Goal: Task Accomplishment & Management: Complete application form

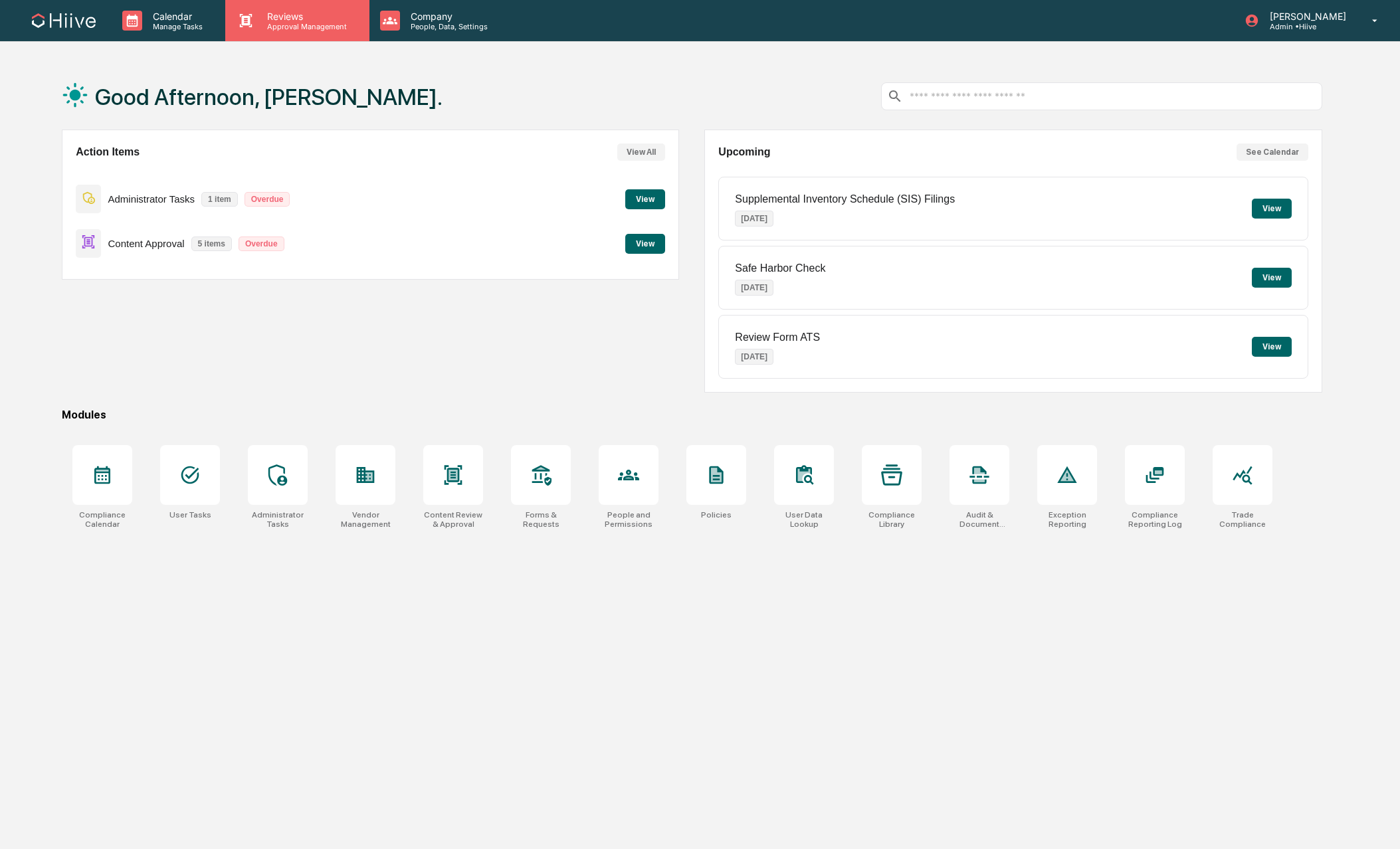
click at [277, 22] on p "Approval Management" at bounding box center [305, 26] width 97 height 9
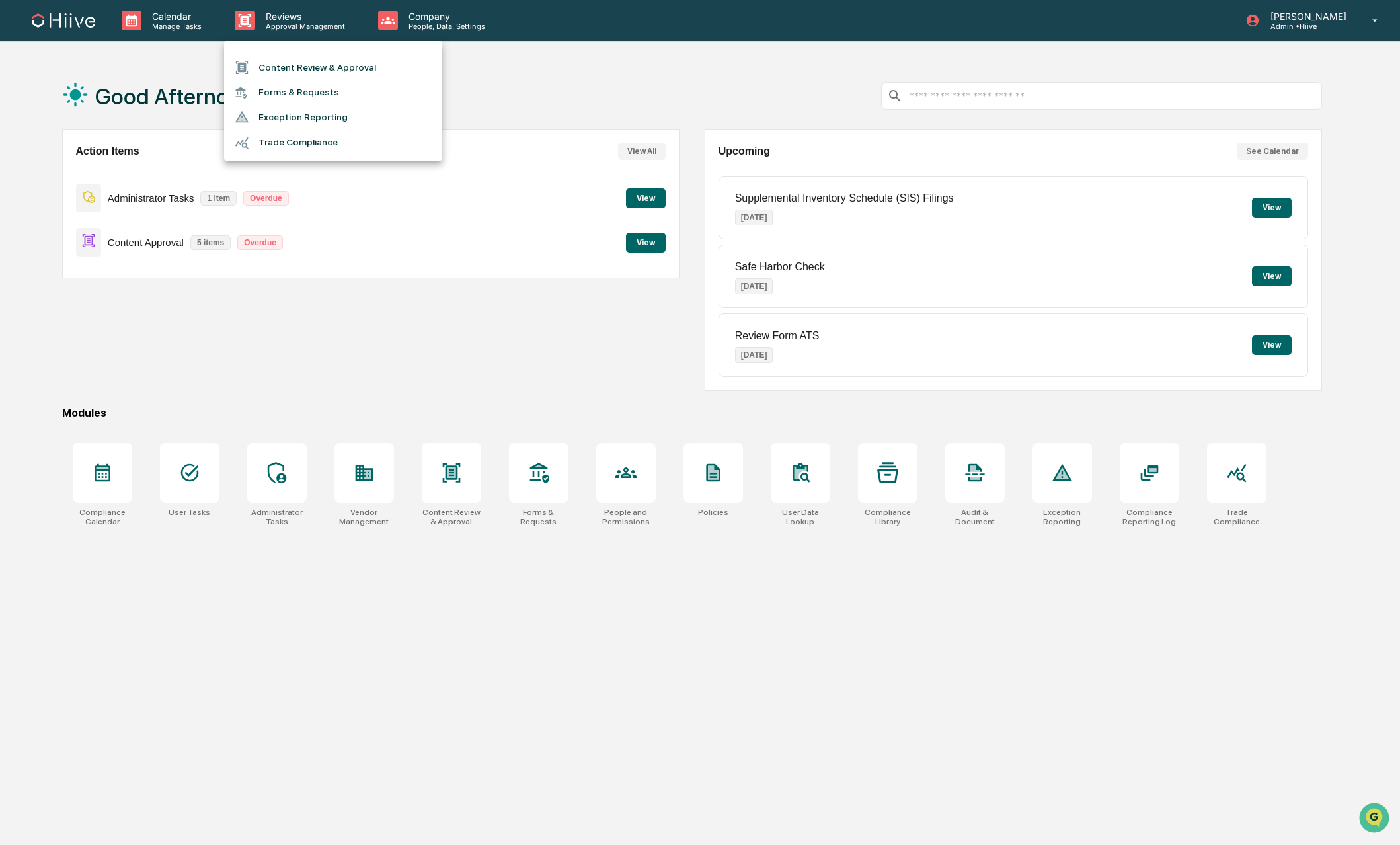
click at [313, 69] on li "Content Review & Approval" at bounding box center [333, 67] width 218 height 25
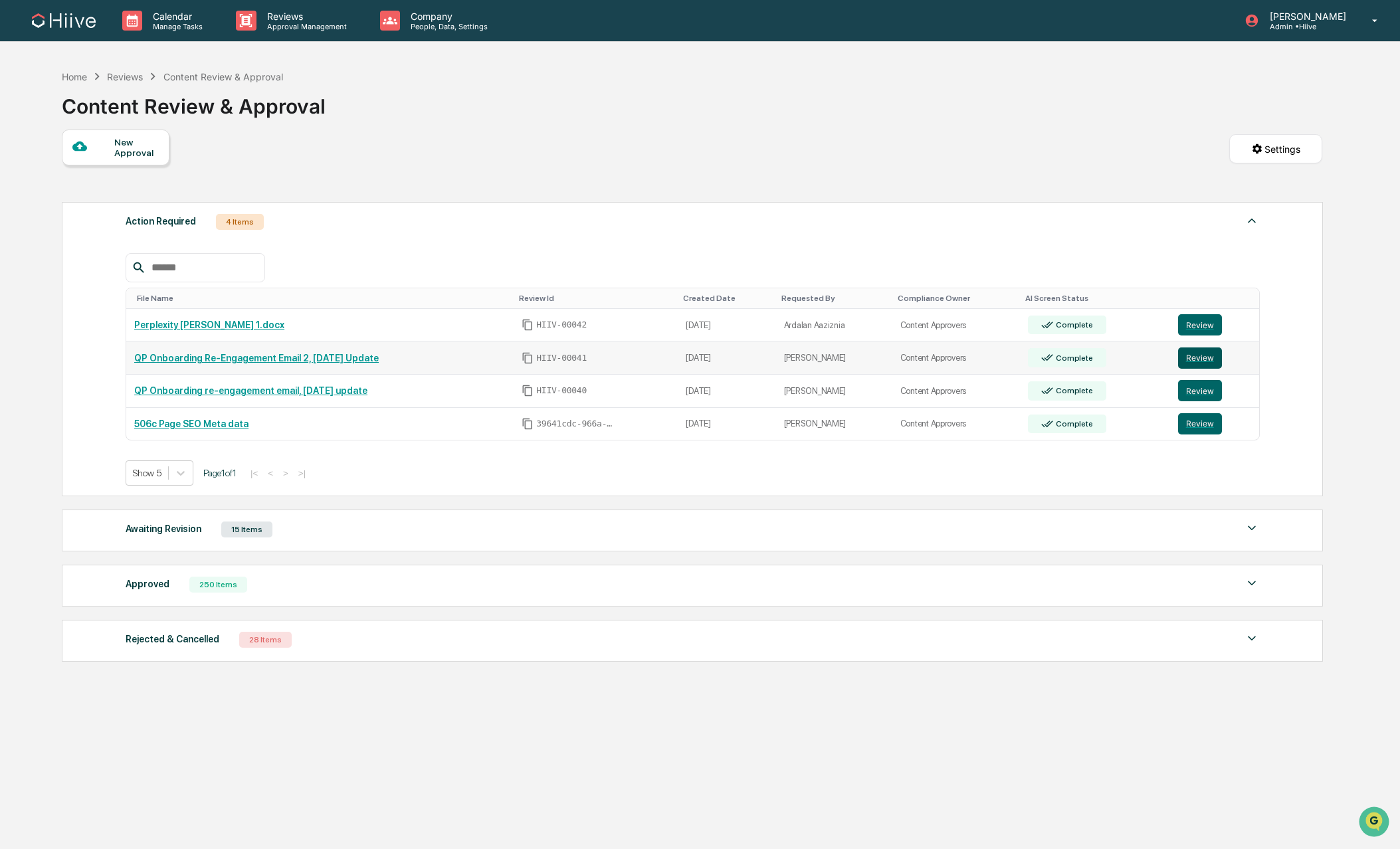
click at [1207, 358] on button "Review" at bounding box center [1200, 357] width 44 height 21
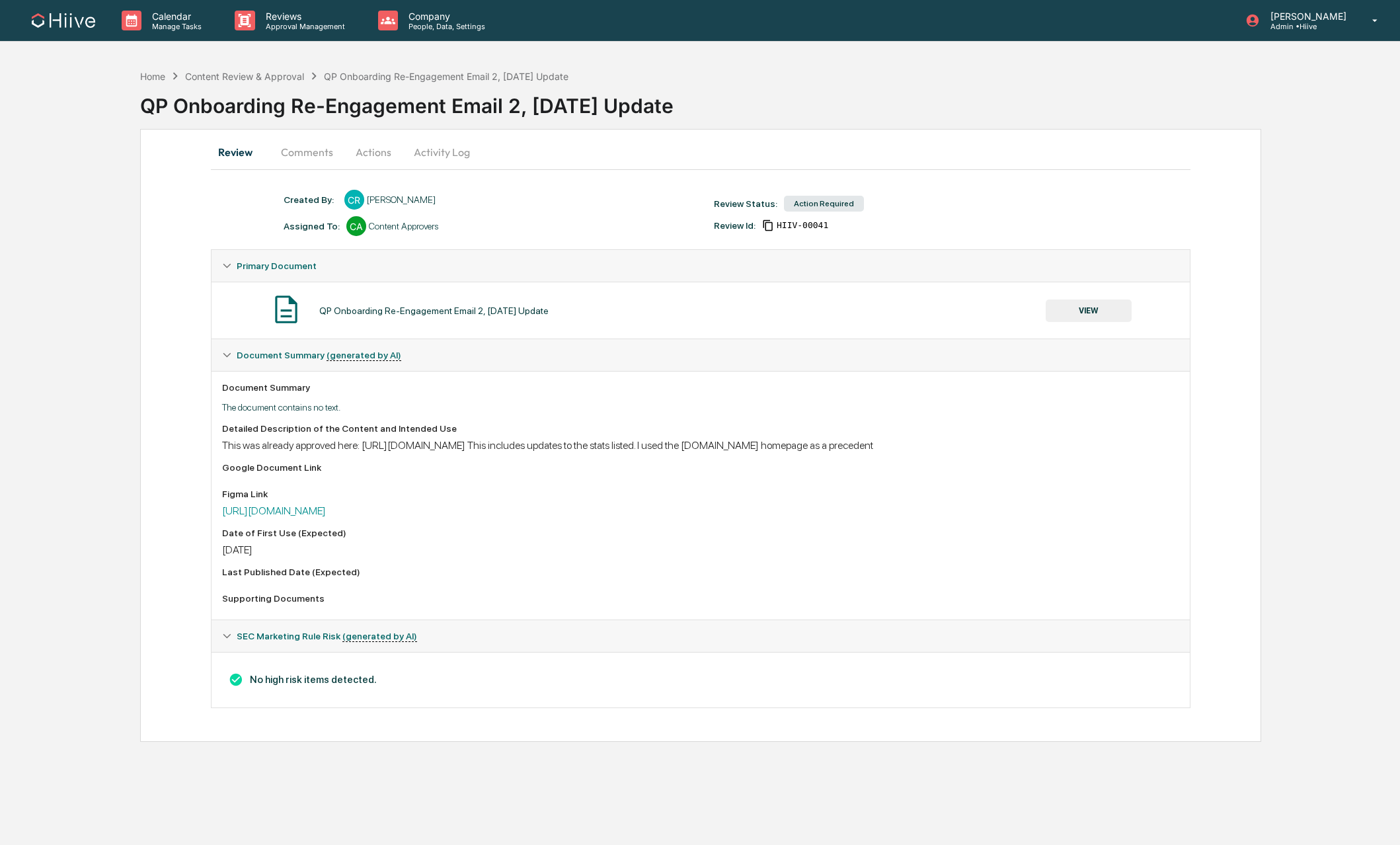
click at [367, 156] on button "Actions" at bounding box center [374, 152] width 60 height 32
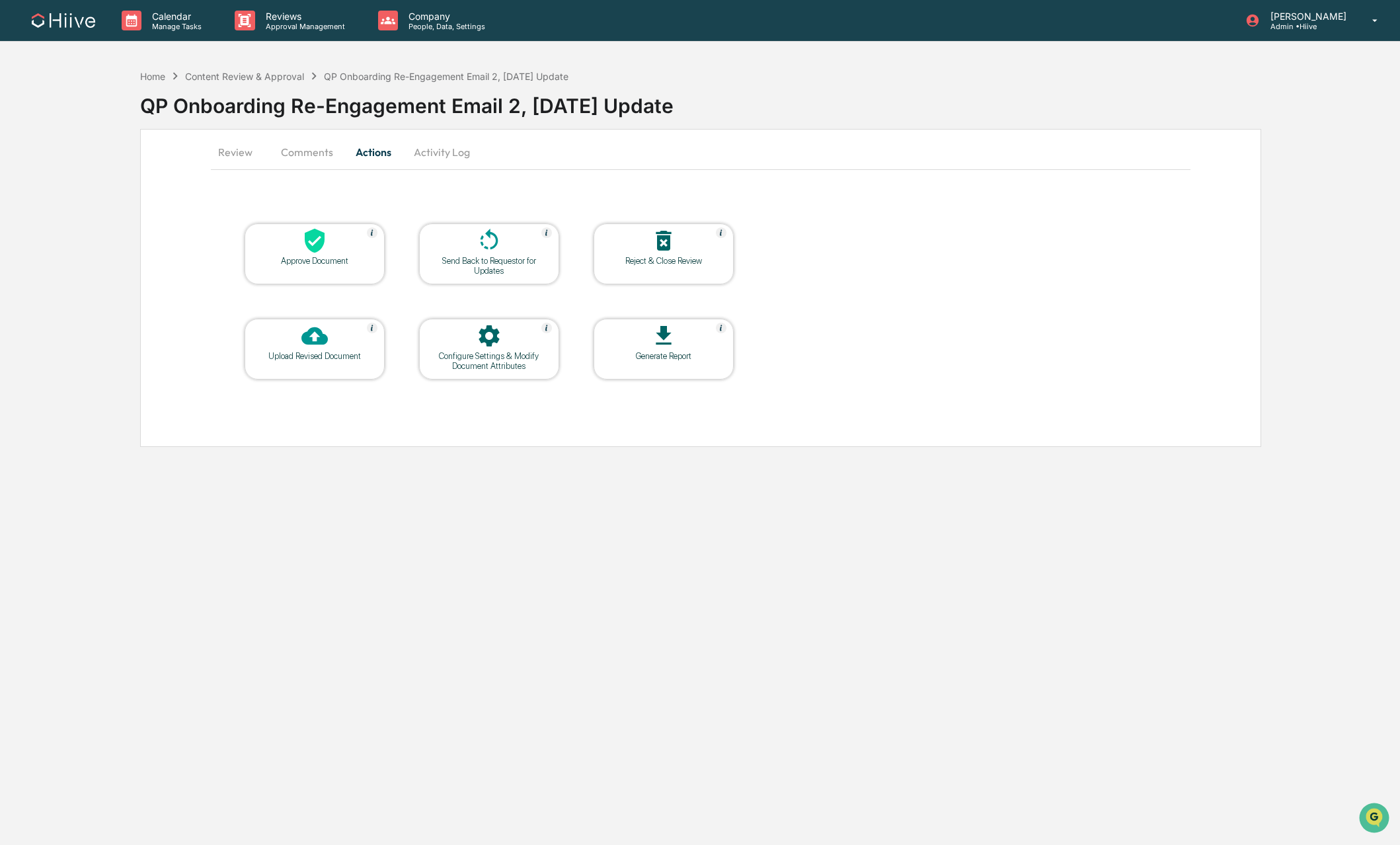
click at [320, 160] on button "Comments" at bounding box center [307, 152] width 73 height 32
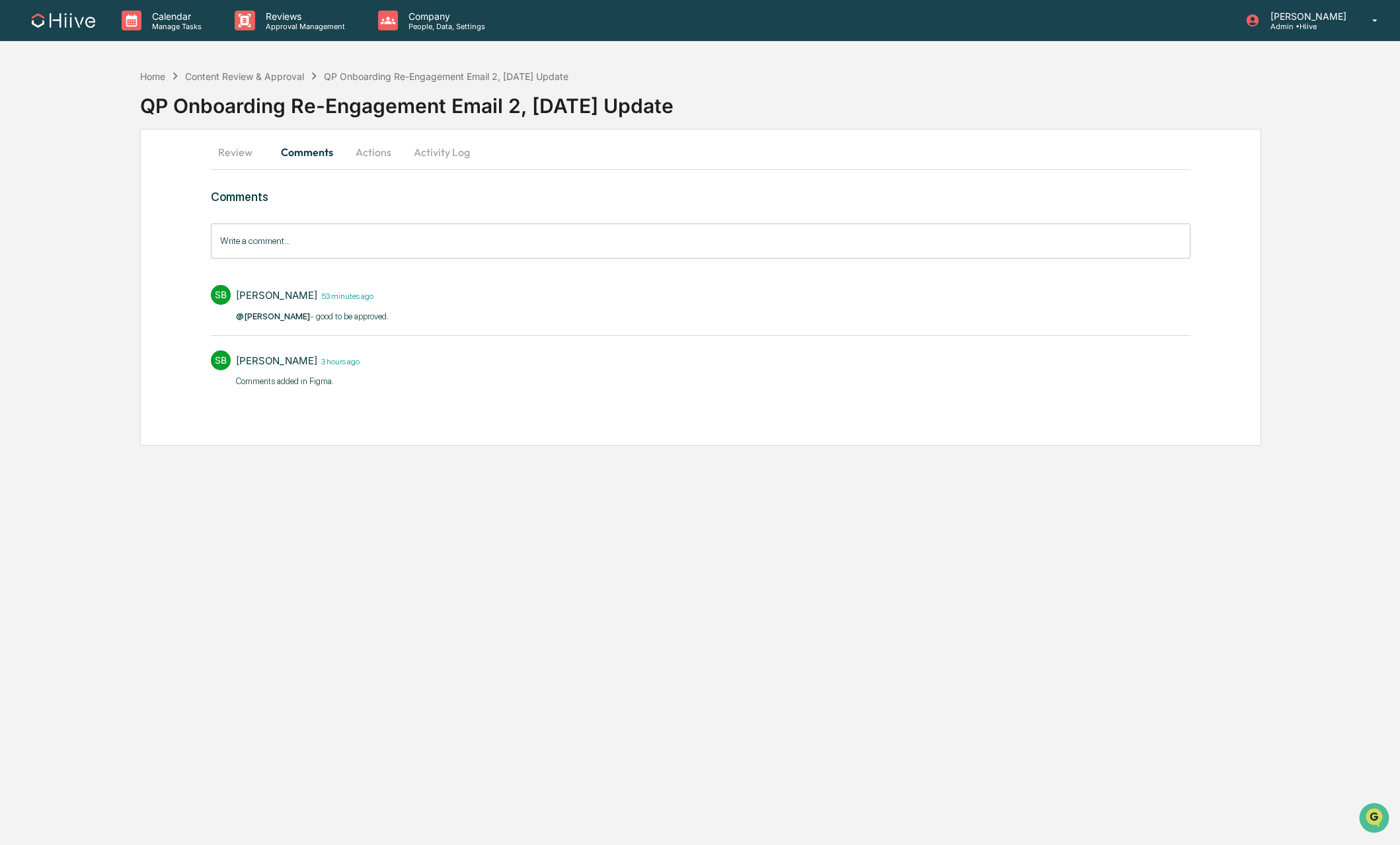
click at [361, 152] on button "Actions" at bounding box center [374, 152] width 60 height 32
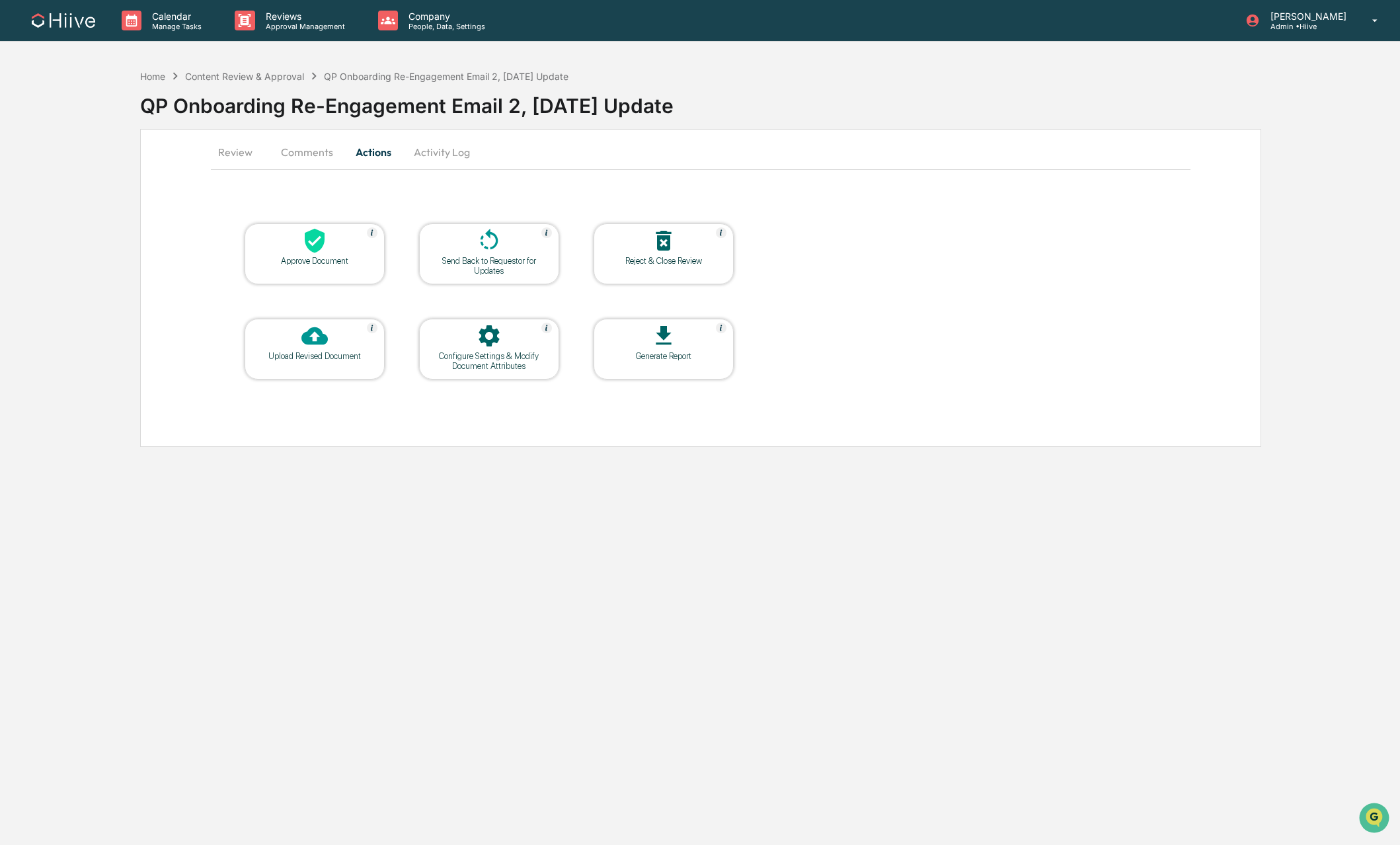
click at [313, 238] on icon at bounding box center [315, 241] width 20 height 25
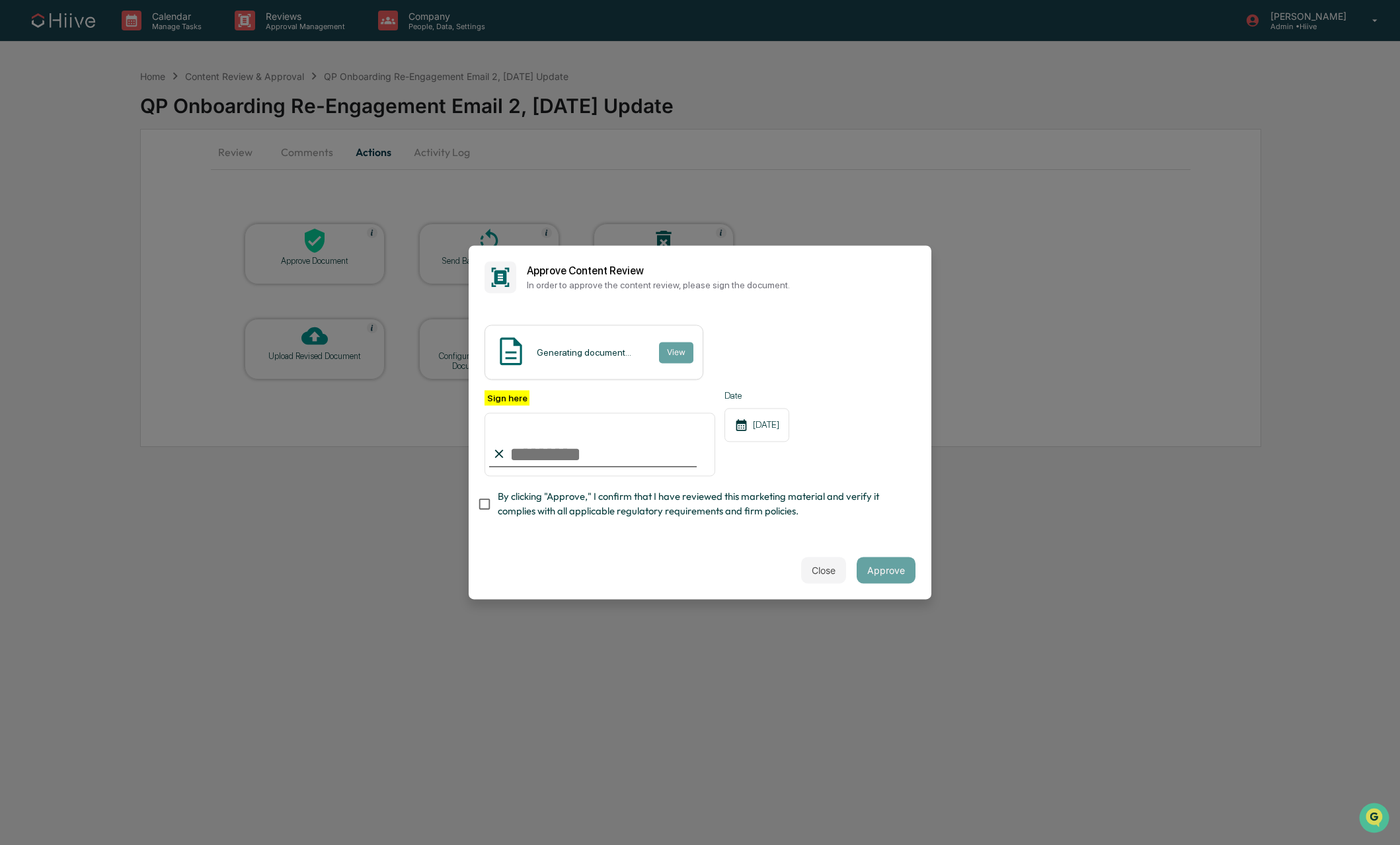
type input "**********"
click at [552, 506] on span "By clicking "Approve," I confirm that I have reviewed this marketing material a…" at bounding box center [701, 504] width 407 height 30
click at [885, 561] on button "Approve" at bounding box center [886, 570] width 59 height 26
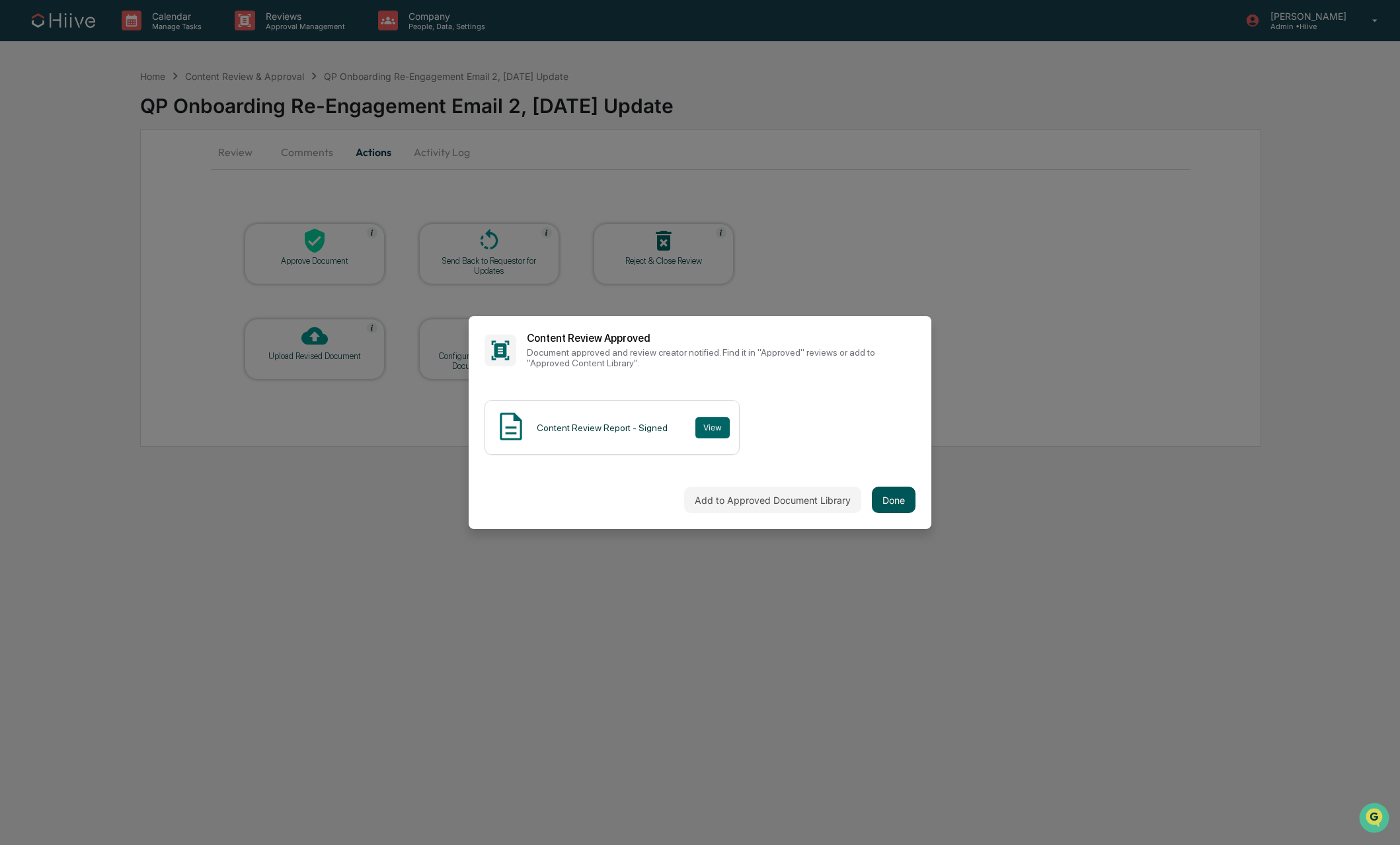
click at [888, 500] on button "Done" at bounding box center [894, 499] width 44 height 26
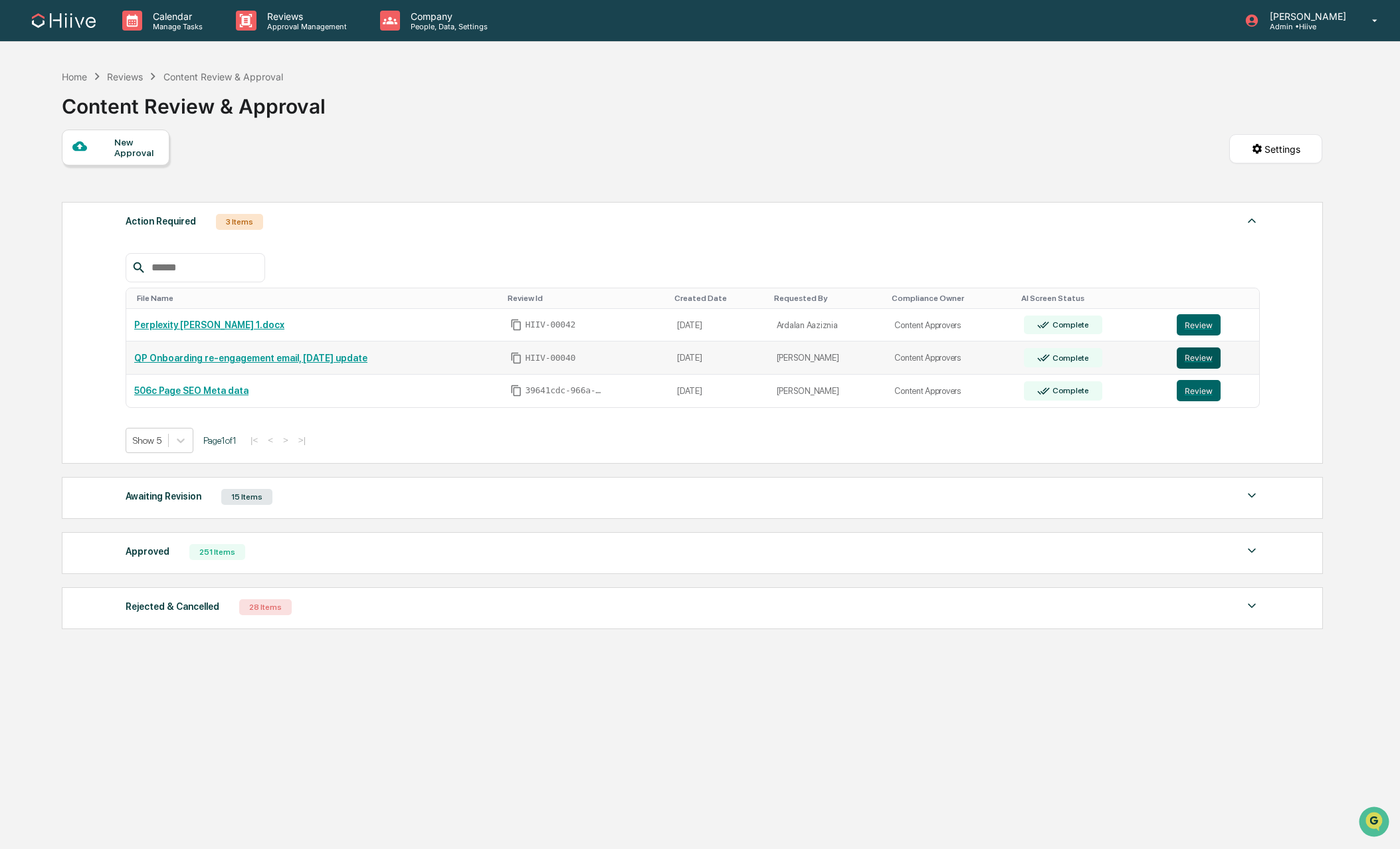
click at [1211, 358] on button "Review" at bounding box center [1198, 357] width 44 height 21
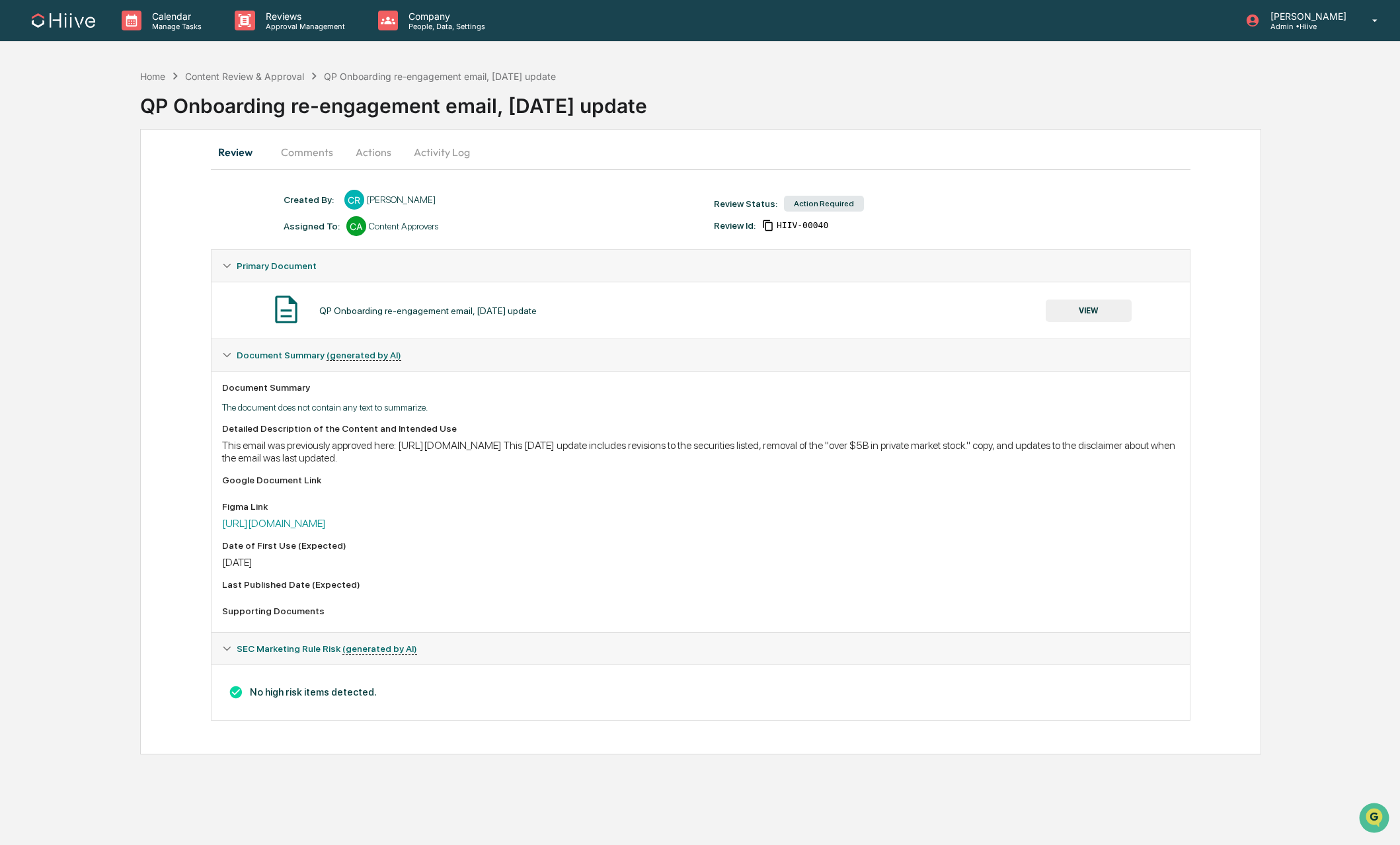
click at [287, 156] on button "Comments" at bounding box center [307, 152] width 73 height 32
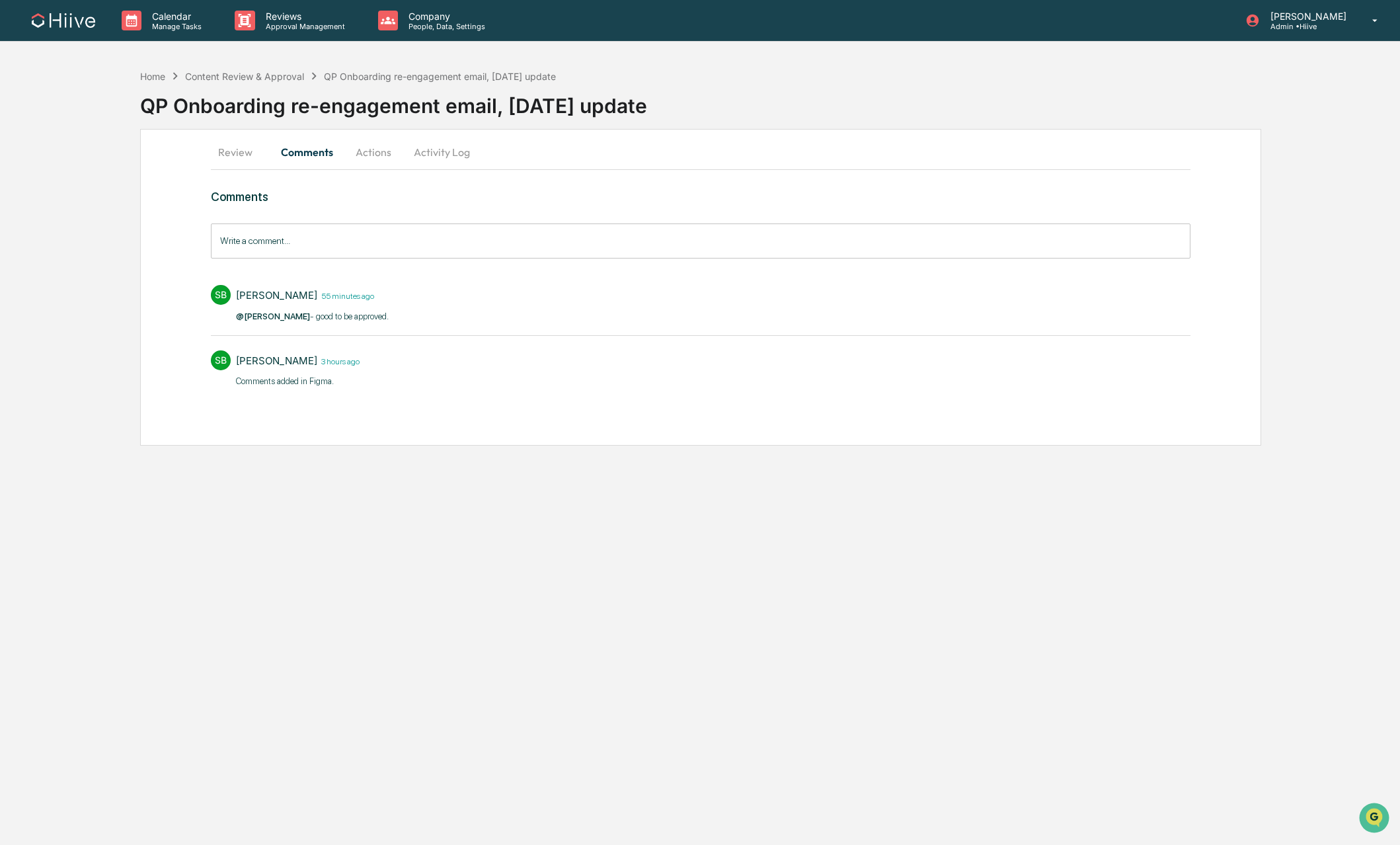
click at [374, 152] on button "Actions" at bounding box center [374, 152] width 60 height 32
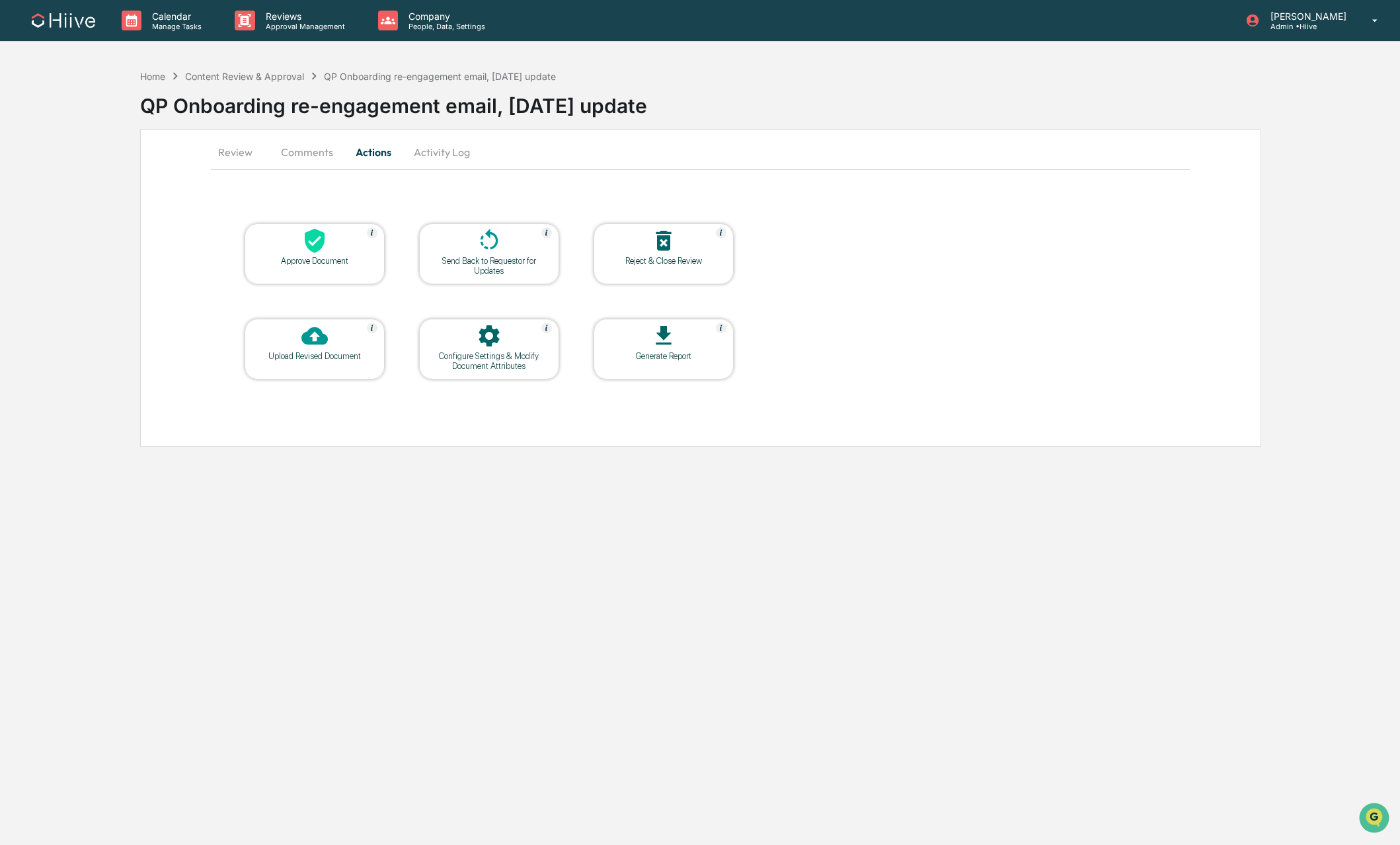
click at [320, 260] on div "Approve Document" at bounding box center [314, 260] width 119 height 10
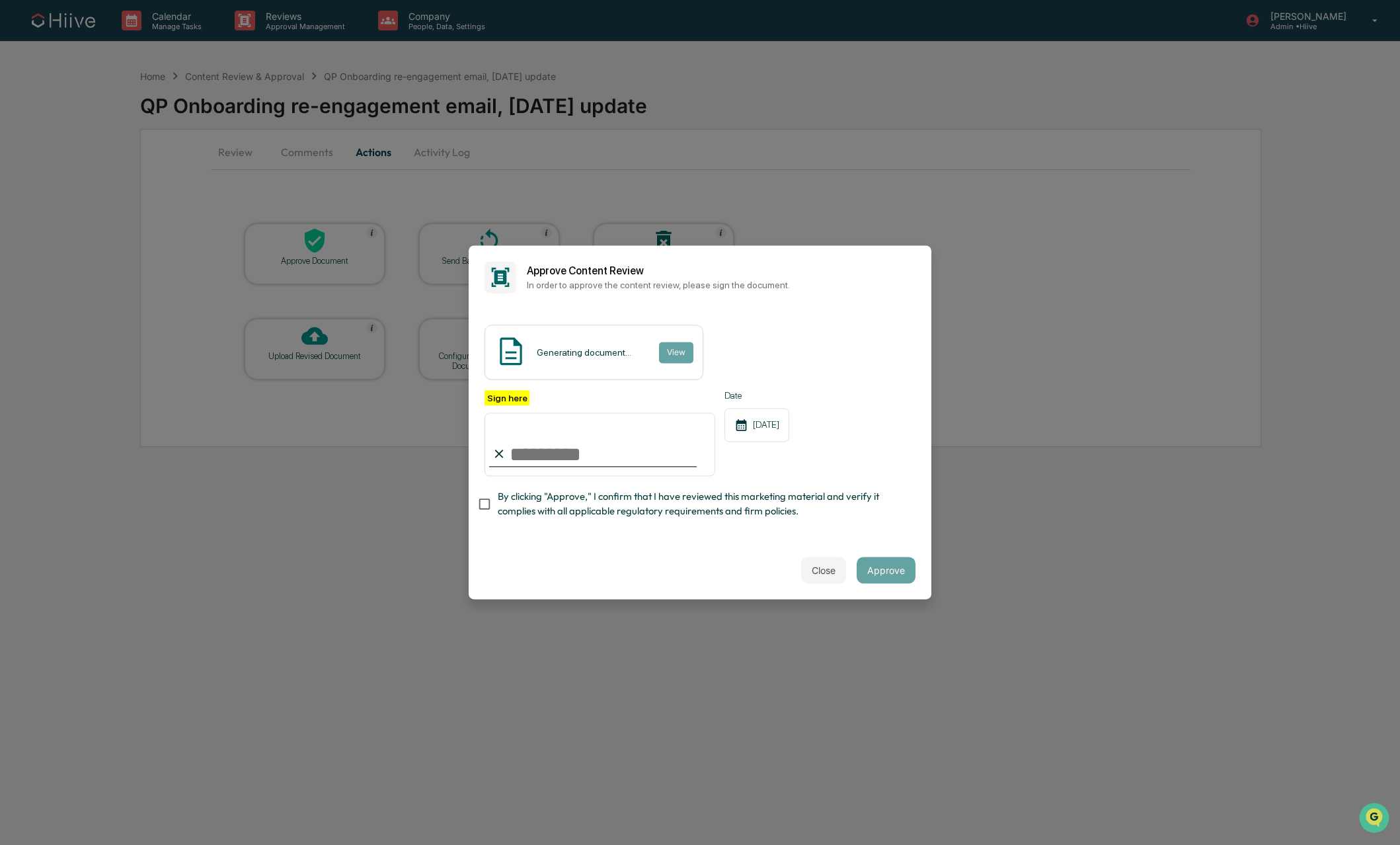
type input "**********"
click at [533, 503] on span "By clicking "Approve," I confirm that I have reviewed this marketing material a…" at bounding box center [701, 504] width 407 height 30
click at [896, 538] on div "**********" at bounding box center [700, 425] width 463 height 232
click at [892, 576] on button "Approve" at bounding box center [886, 570] width 59 height 26
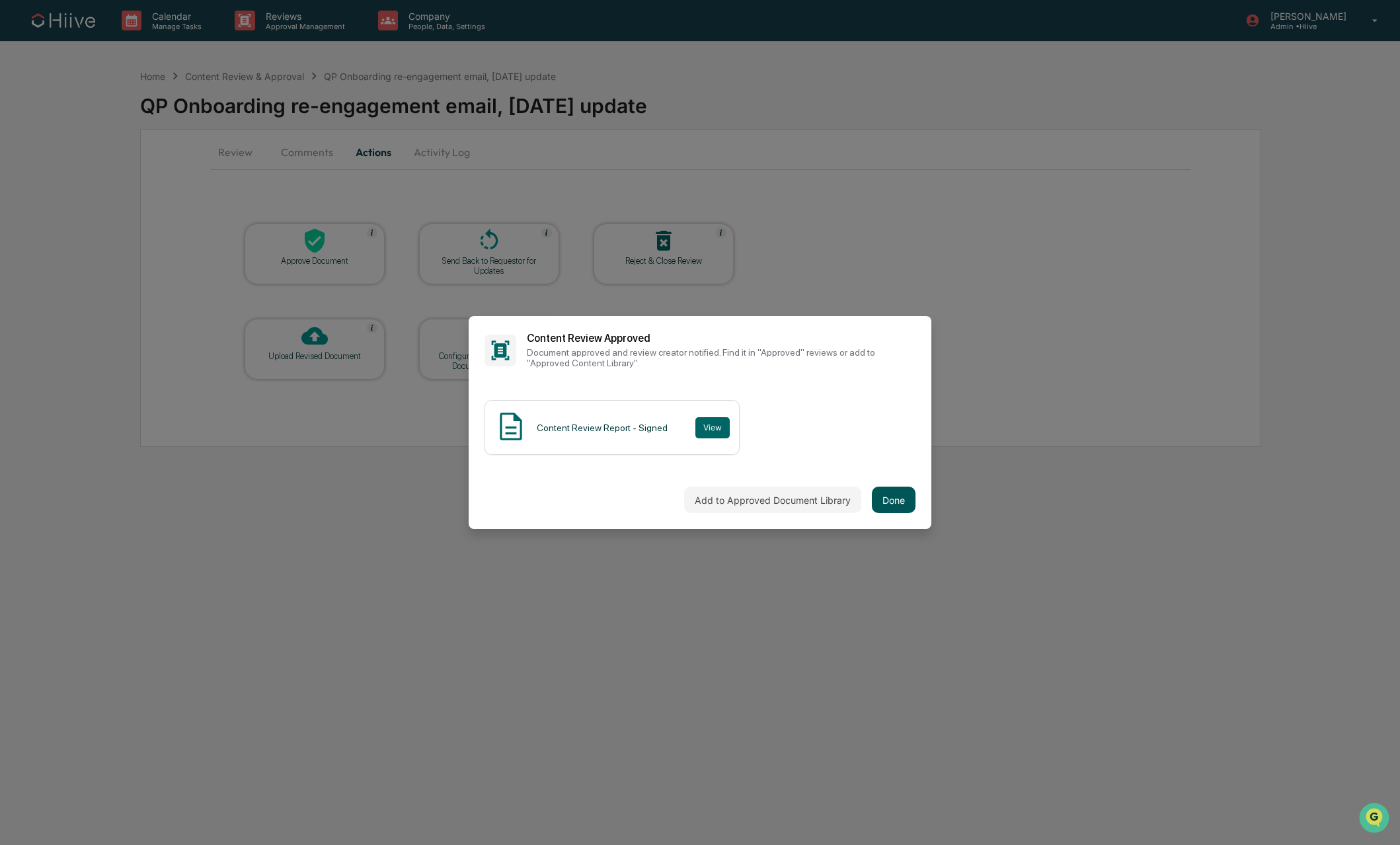
click at [901, 507] on button "Done" at bounding box center [894, 499] width 44 height 26
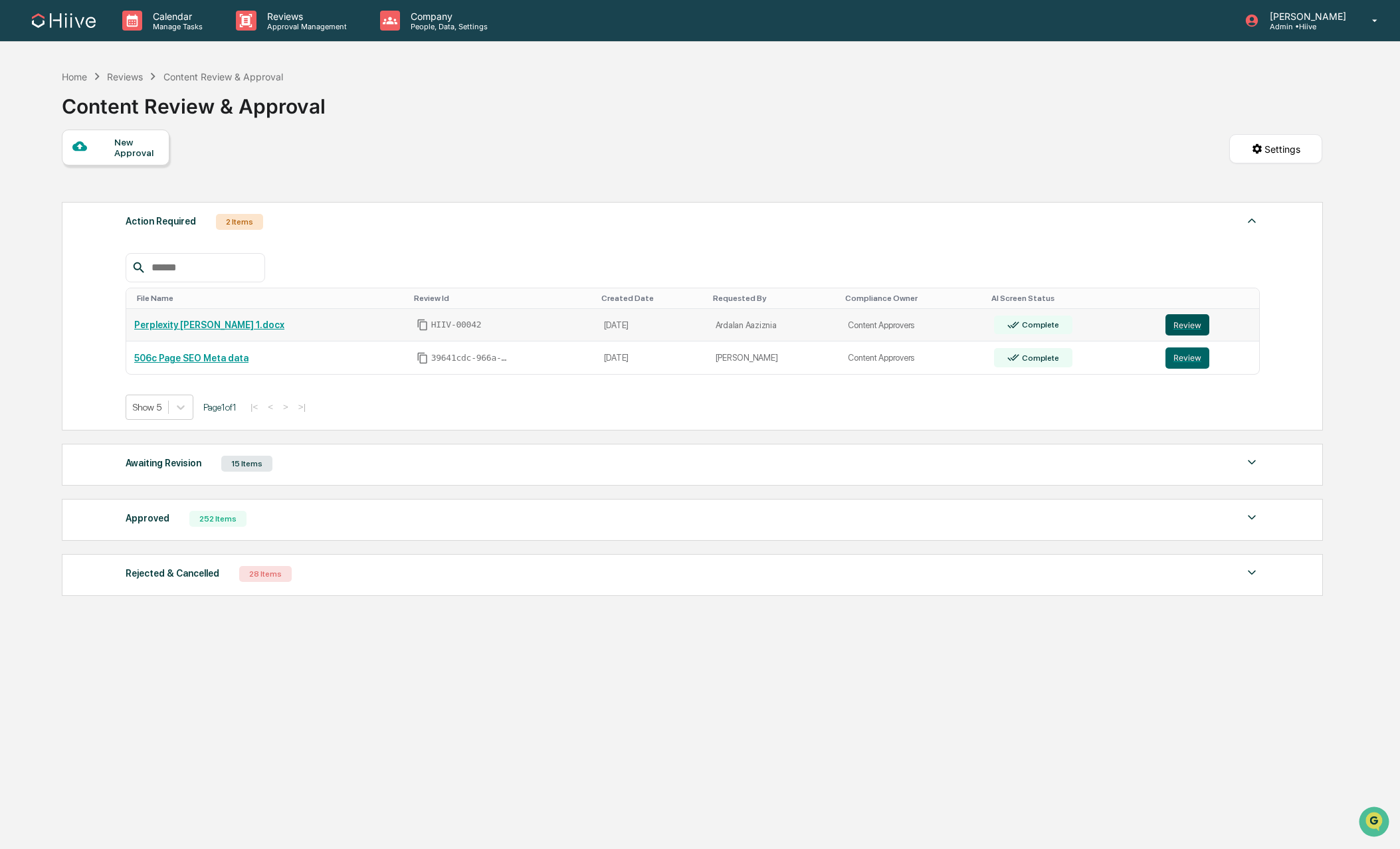
click at [1183, 328] on button "Review" at bounding box center [1187, 325] width 44 height 21
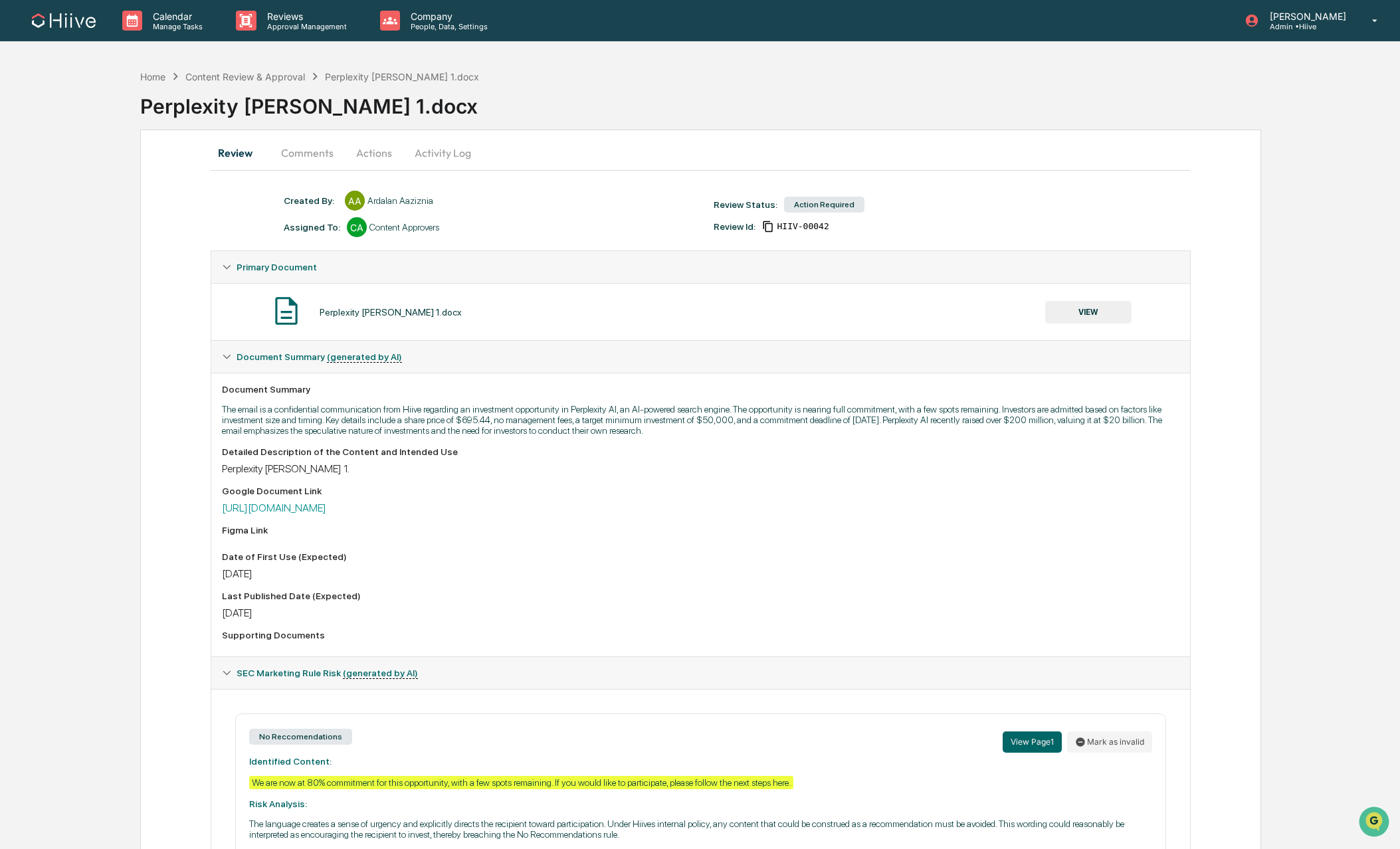
click at [300, 159] on button "Comments" at bounding box center [306, 152] width 74 height 32
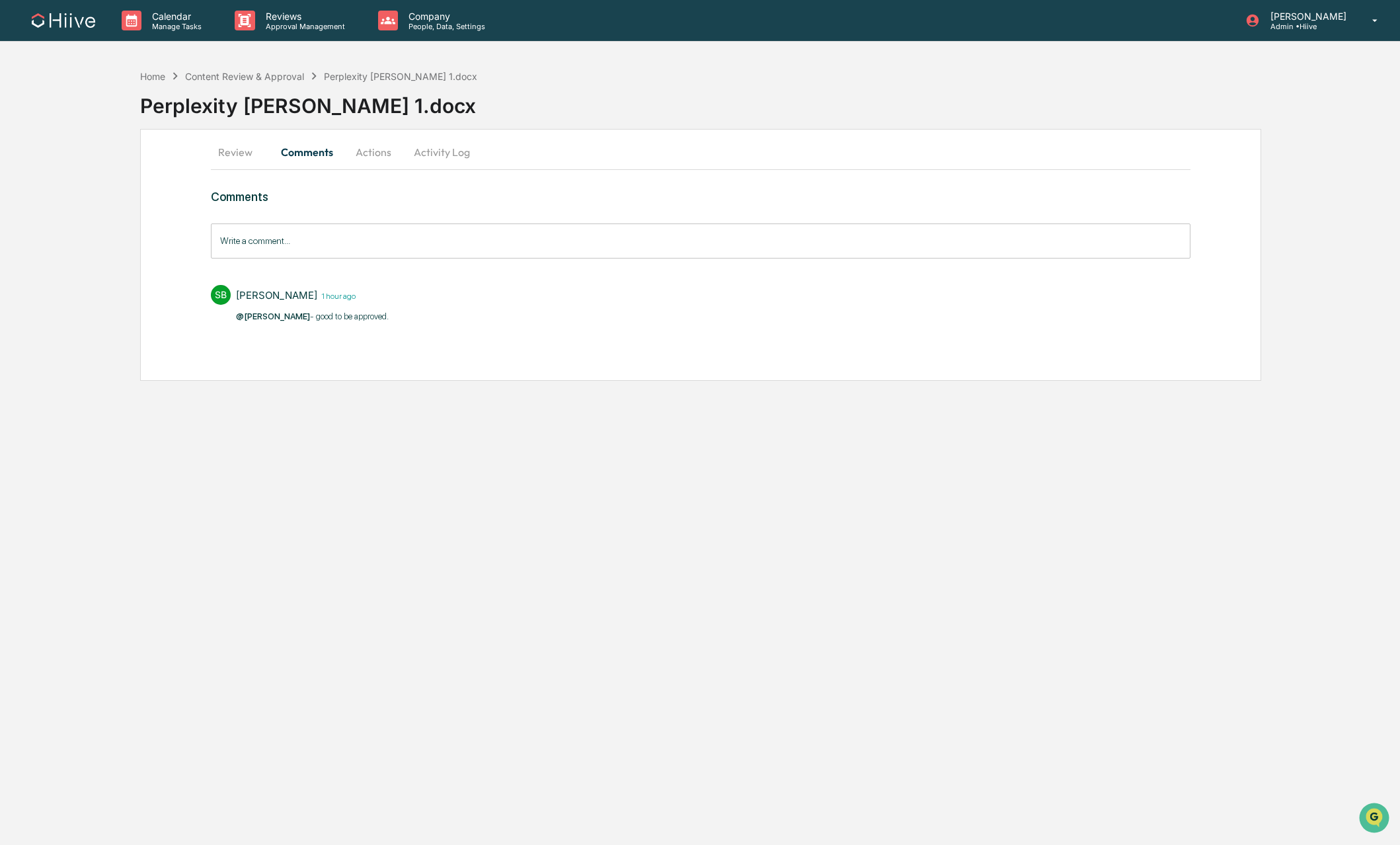
click at [357, 153] on button "Actions" at bounding box center [374, 152] width 60 height 32
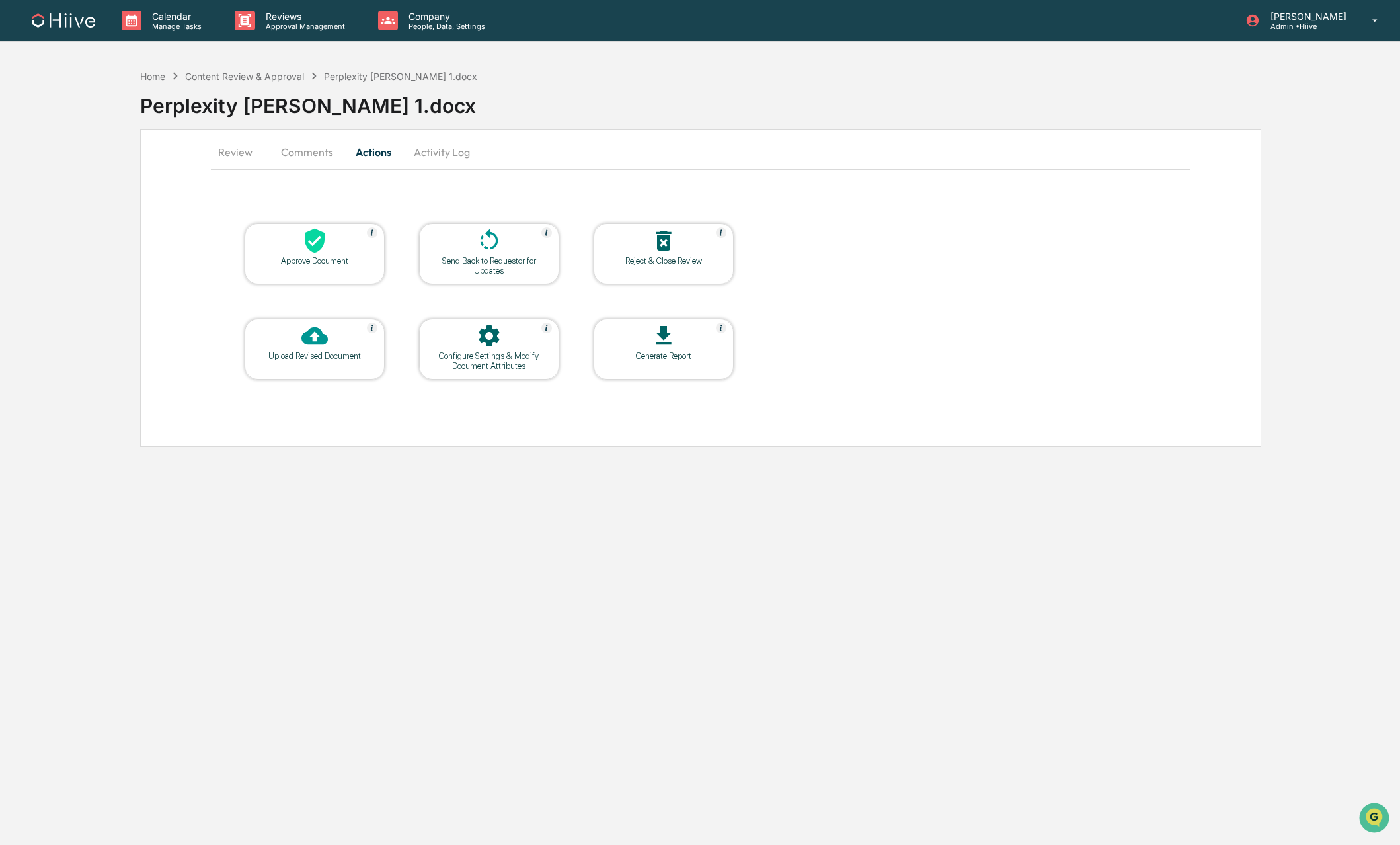
click at [328, 245] on div at bounding box center [315, 241] width 132 height 28
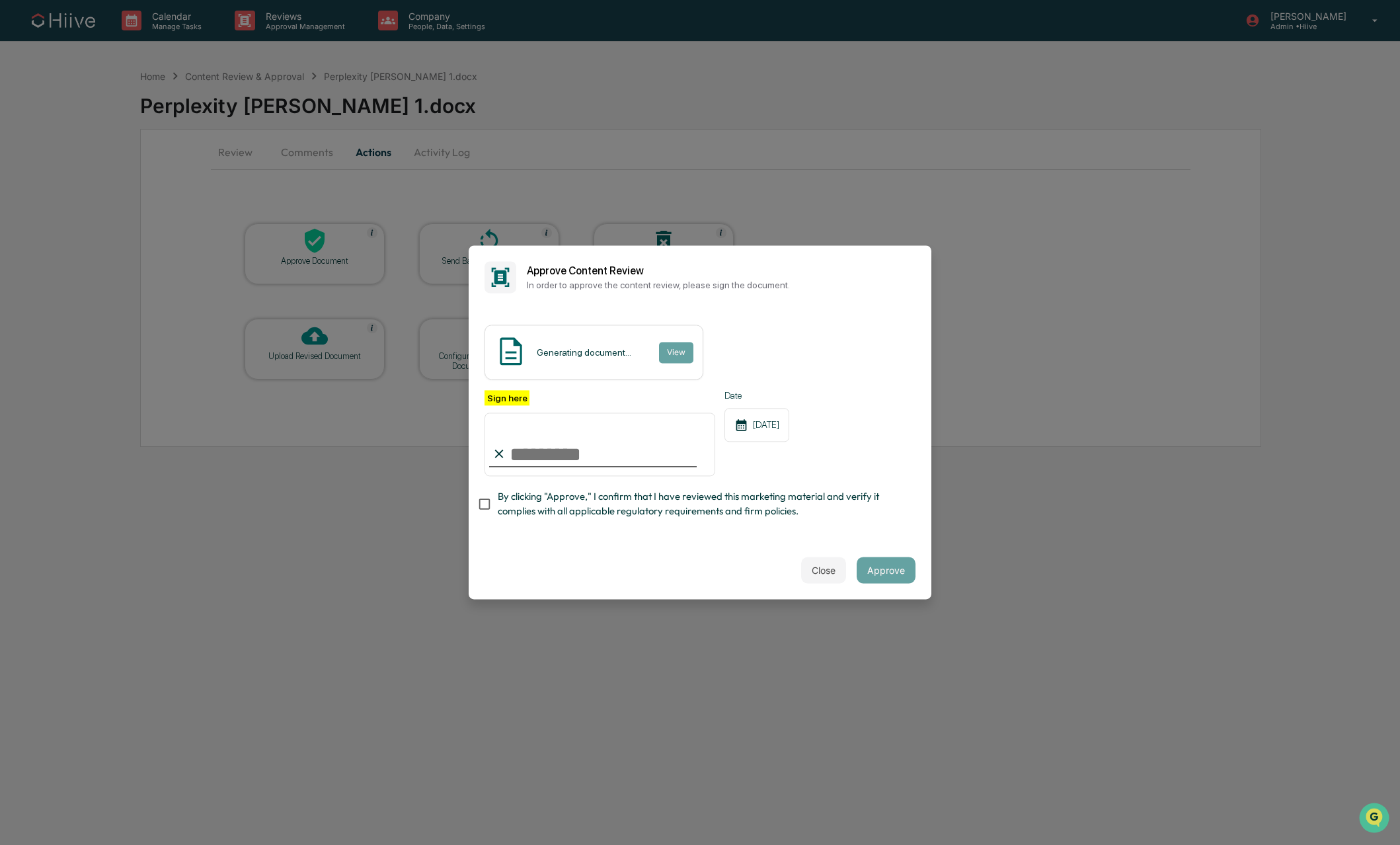
type input "**********"
click at [501, 497] on span "By clicking "Approve," I confirm that I have reviewed this marketing material a…" at bounding box center [701, 504] width 407 height 30
click at [875, 571] on button "Approve" at bounding box center [886, 570] width 59 height 26
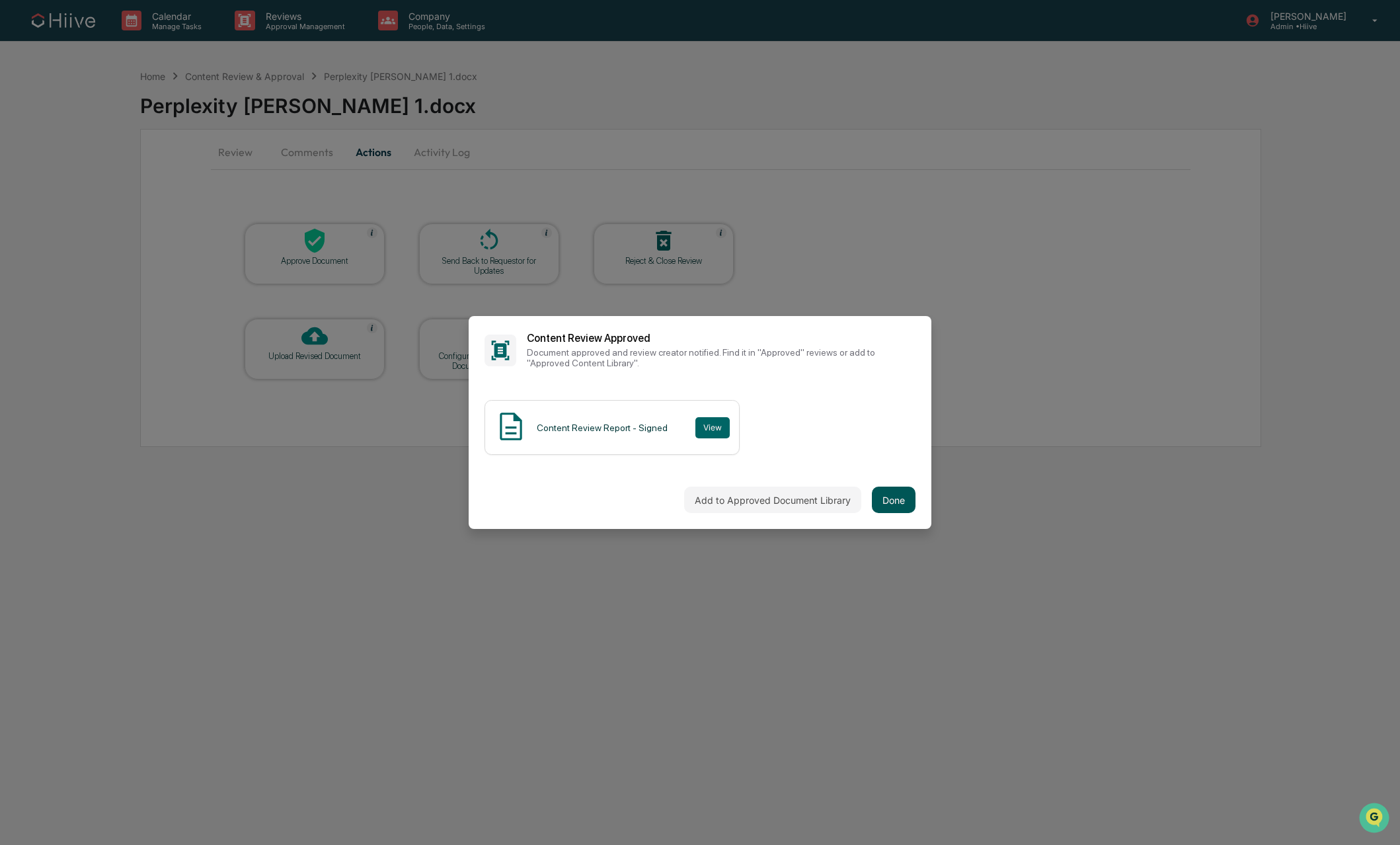
click at [895, 502] on button "Done" at bounding box center [894, 499] width 44 height 26
